Goal: Check status: Check status

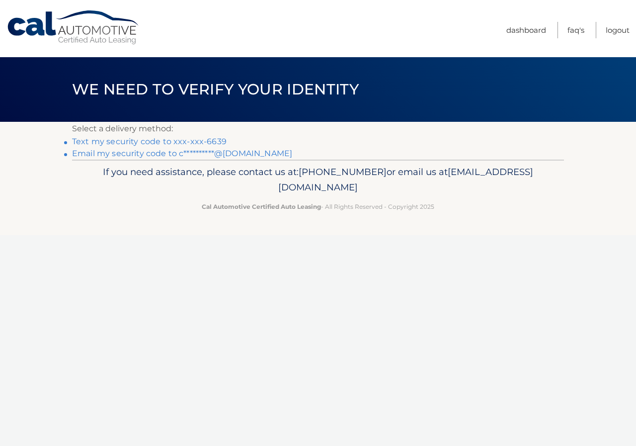
click at [162, 153] on link "**********" at bounding box center [182, 153] width 220 height 9
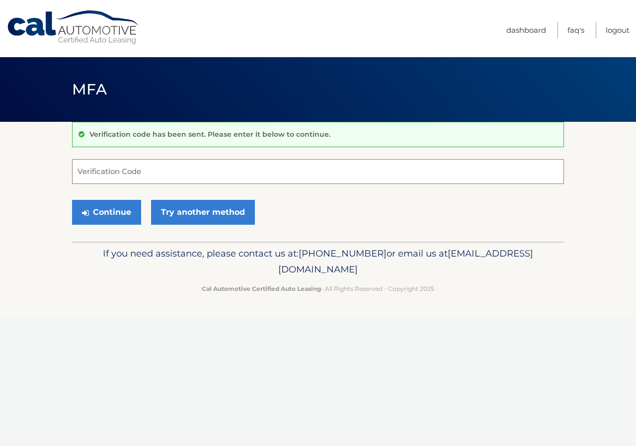
click at [167, 177] on input "Verification Code" at bounding box center [318, 171] width 492 height 25
type input "631268"
click at [91, 207] on button "Continue" at bounding box center [106, 212] width 69 height 25
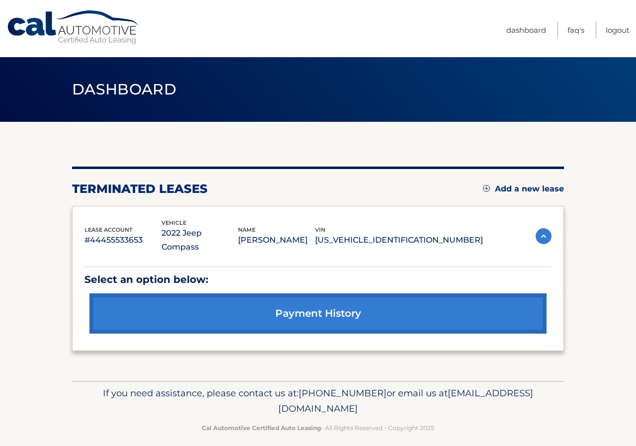
click at [330, 293] on link "payment history" at bounding box center [317, 313] width 457 height 40
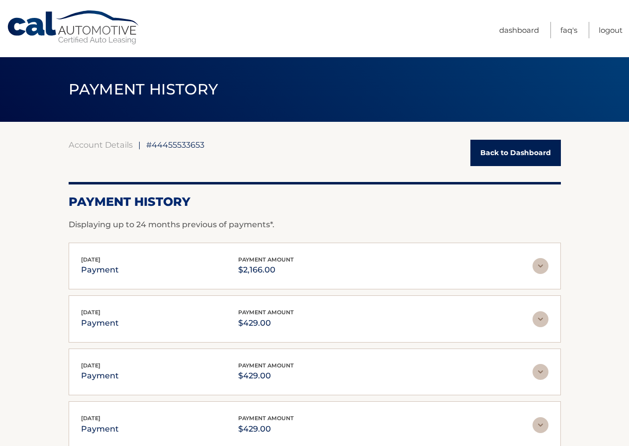
click at [541, 268] on img at bounding box center [540, 266] width 16 height 16
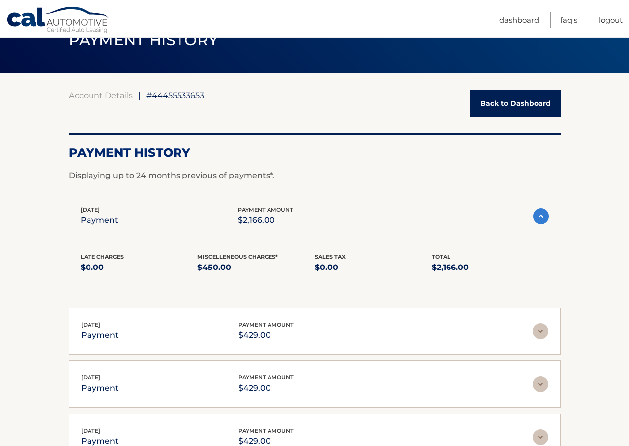
scroll to position [50, 0]
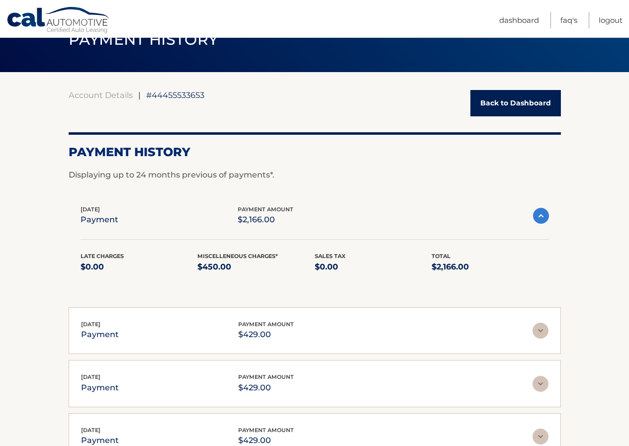
click at [545, 336] on img at bounding box center [540, 331] width 16 height 16
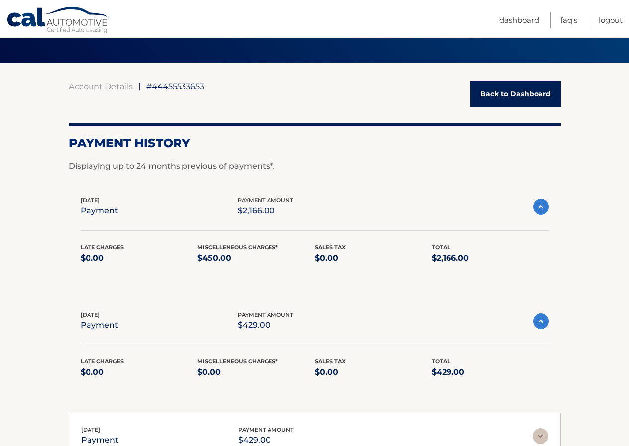
scroll to position [99, 0]
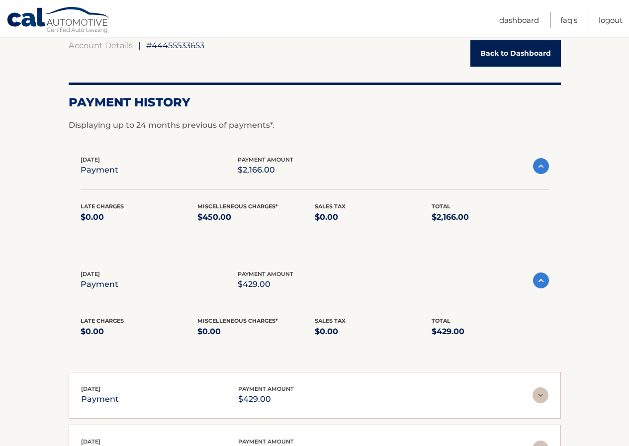
click at [552, 169] on div "Aug 07, 2025 payment payment amount $2,166.00 Late Charges $0.00 Miscelleneous …" at bounding box center [315, 195] width 492 height 104
click at [536, 169] on img at bounding box center [541, 166] width 16 height 16
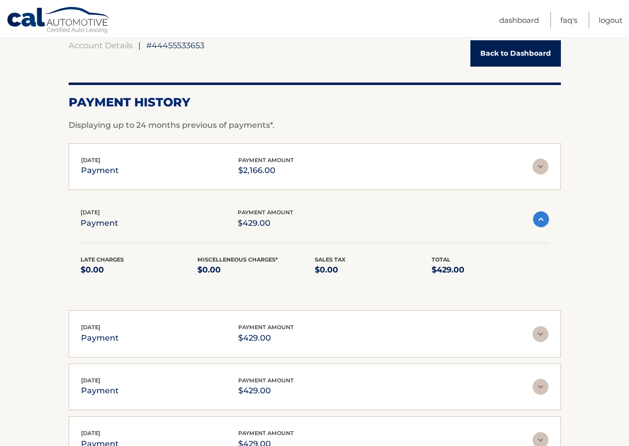
click at [542, 333] on img at bounding box center [540, 334] width 16 height 16
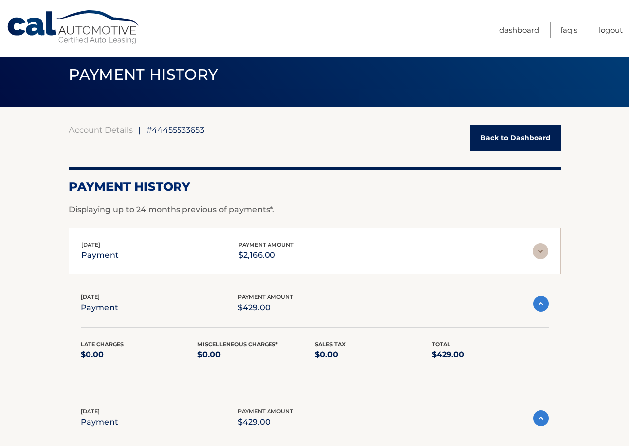
scroll to position [0, 0]
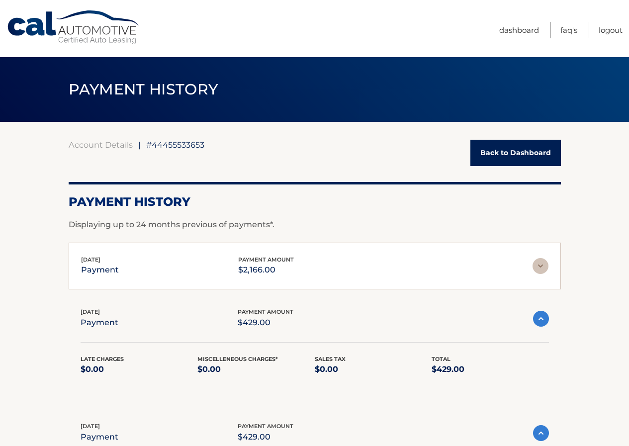
click at [542, 268] on img at bounding box center [540, 266] width 16 height 16
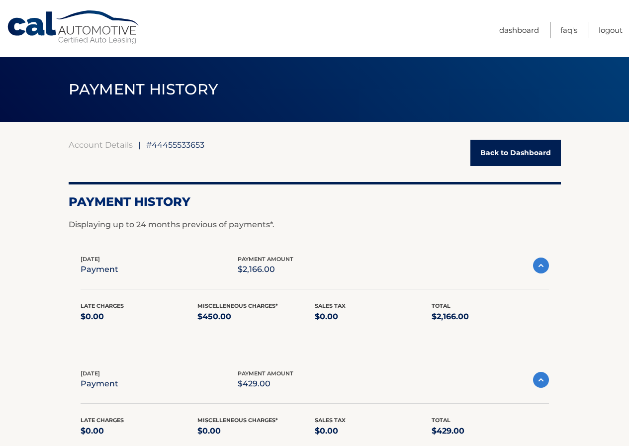
scroll to position [50, 0]
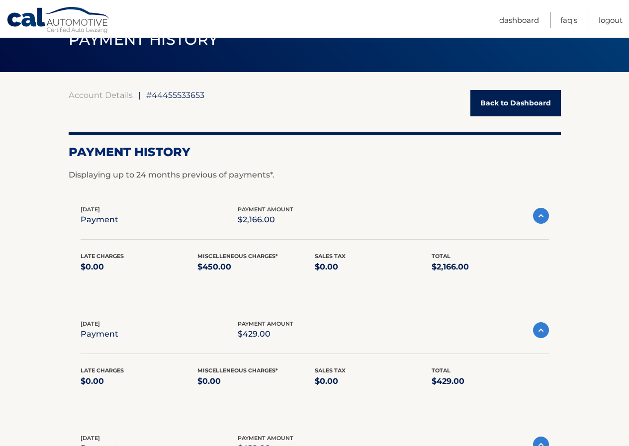
click at [544, 216] on img at bounding box center [541, 216] width 16 height 16
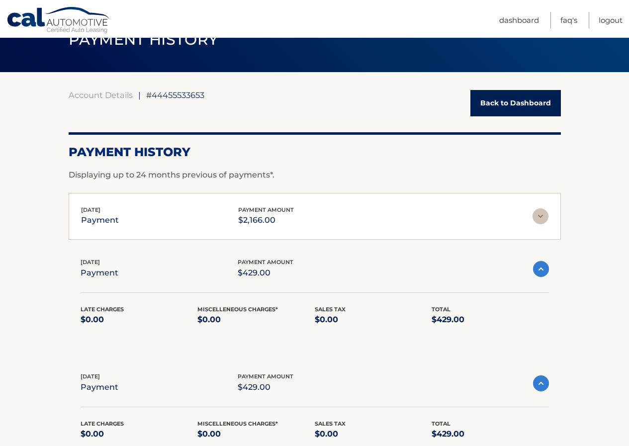
click at [544, 216] on img at bounding box center [540, 216] width 16 height 16
